Goal: Task Accomplishment & Management: Use online tool/utility

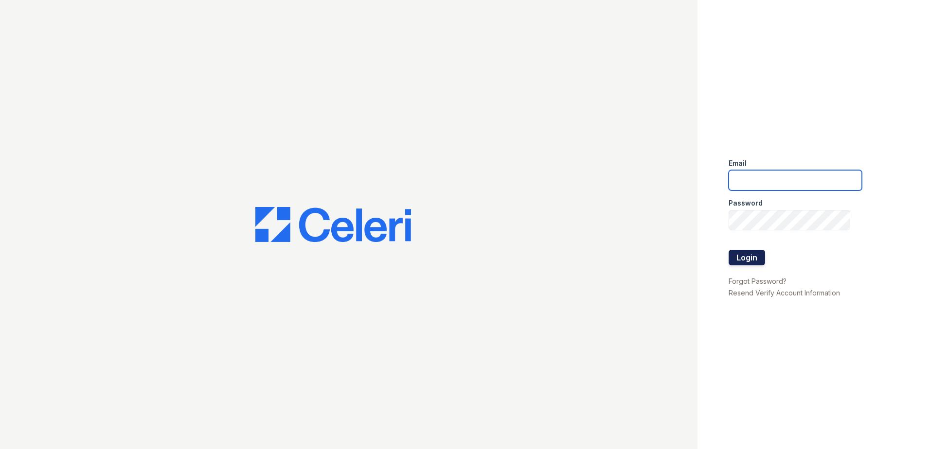
type input "[EMAIL_ADDRESS][DOMAIN_NAME]"
click at [741, 254] on button "Login" at bounding box center [747, 258] width 36 height 16
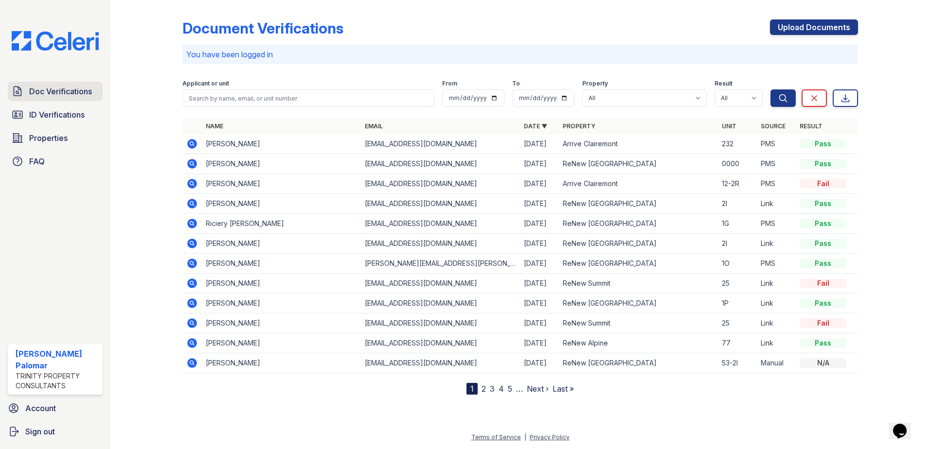
click at [61, 93] on span "Doc Verifications" at bounding box center [60, 92] width 63 height 12
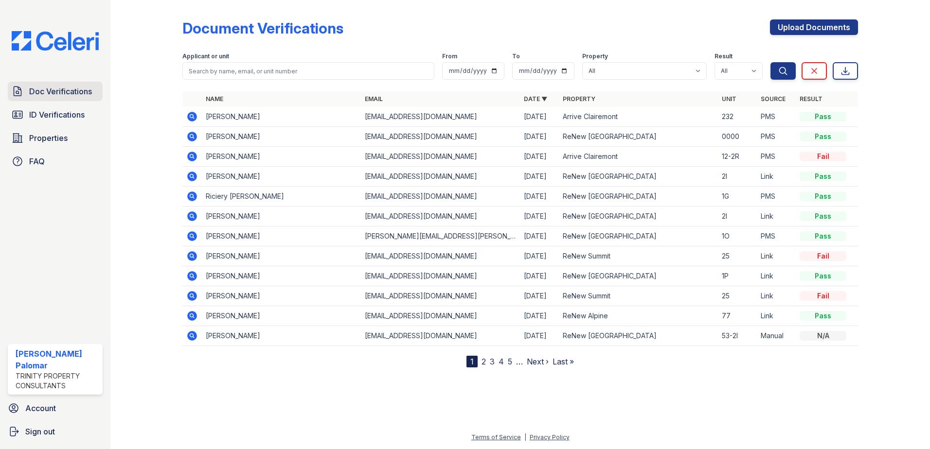
click at [73, 97] on span "Doc Verifications" at bounding box center [60, 92] width 63 height 12
click at [81, 118] on span "ID Verifications" at bounding box center [56, 115] width 55 height 12
